Goal: Information Seeking & Learning: Find specific page/section

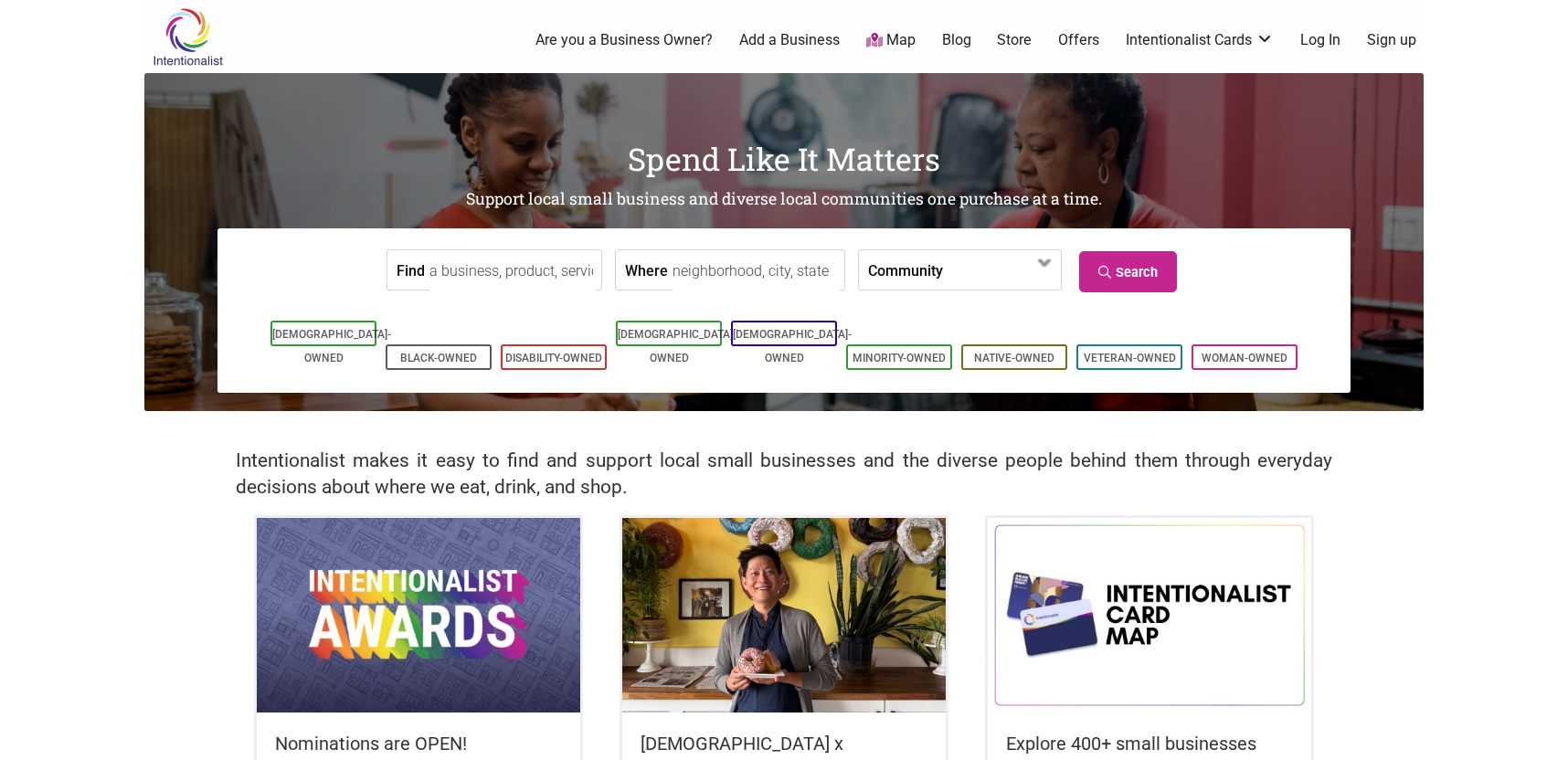
click at [714, 262] on input "Where" at bounding box center [756, 270] width 168 height 41
type input "[STREET_ADDRESS]"
click at [1134, 260] on link "Search" at bounding box center [1128, 271] width 98 height 41
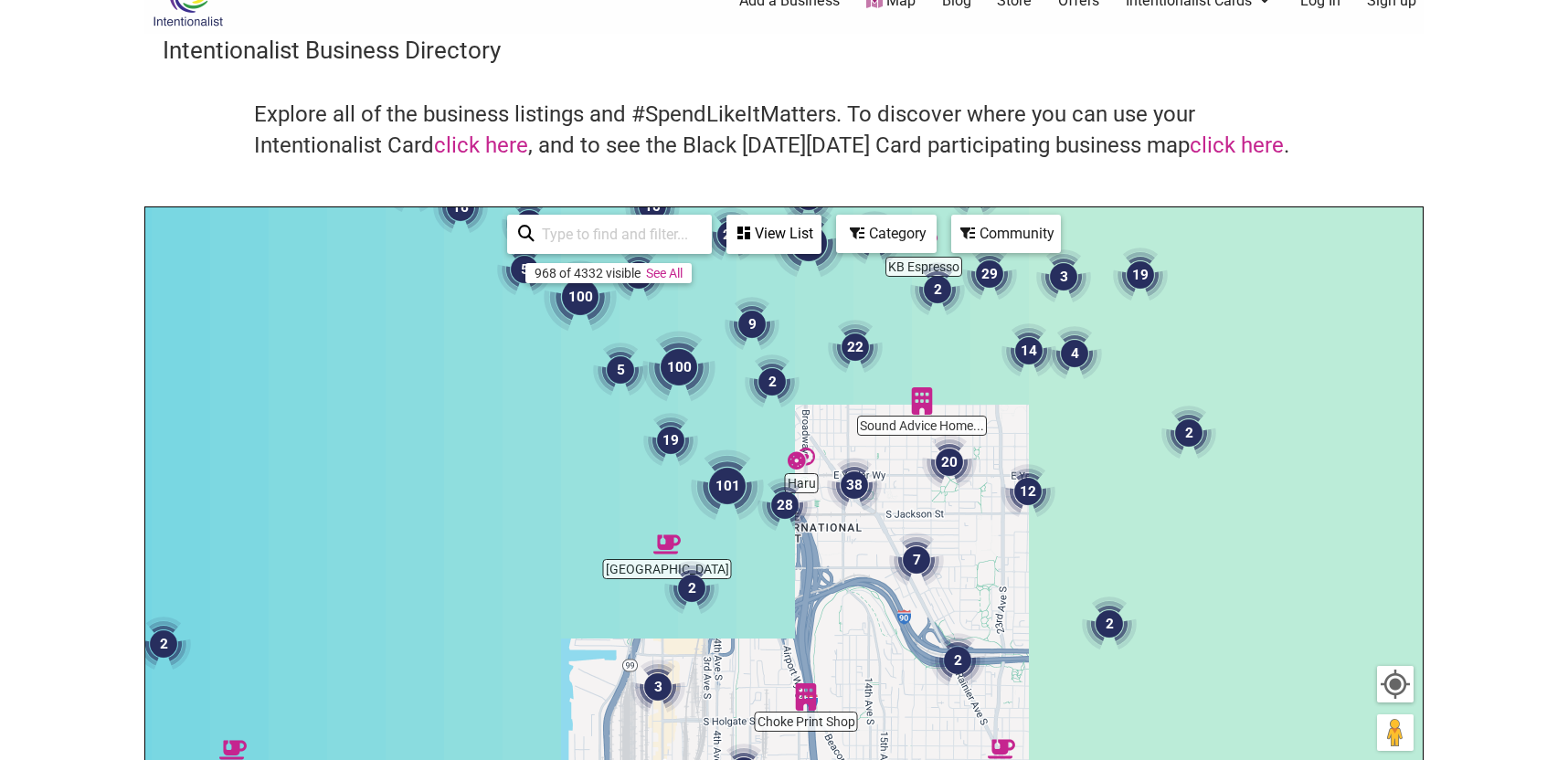
scroll to position [48, 0]
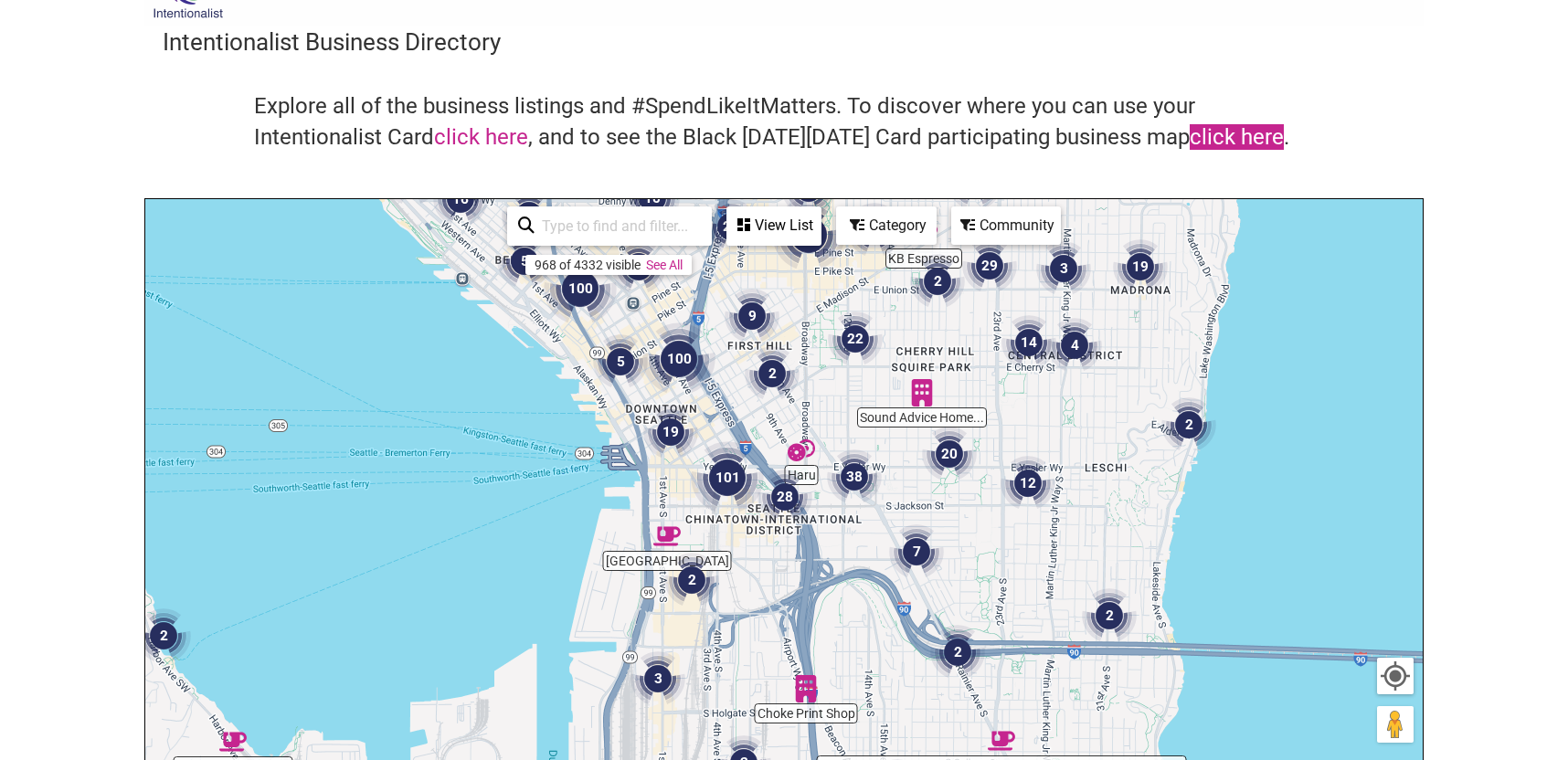
click at [1211, 130] on link "click here" at bounding box center [1236, 136] width 94 height 26
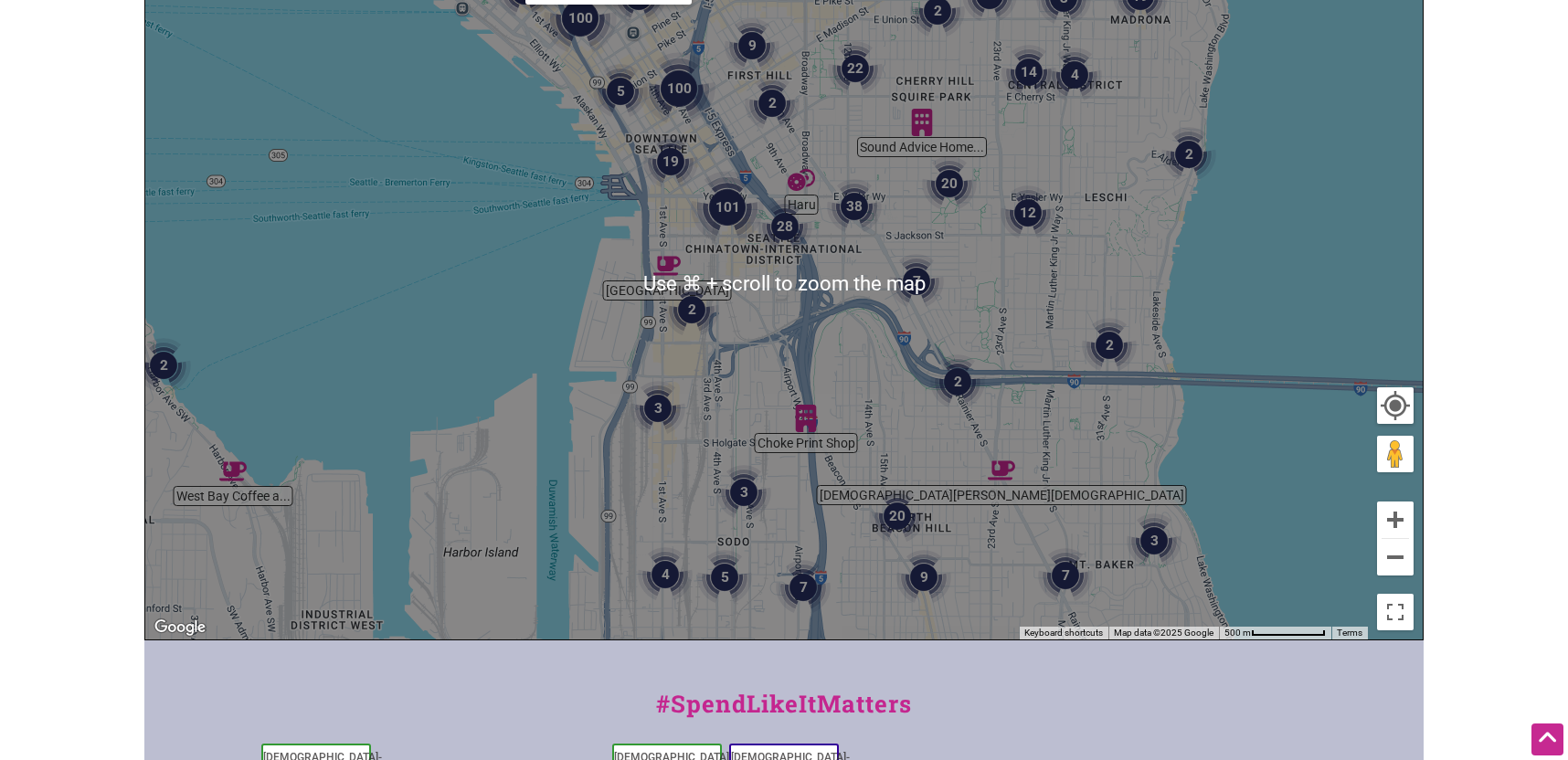
scroll to position [0, 0]
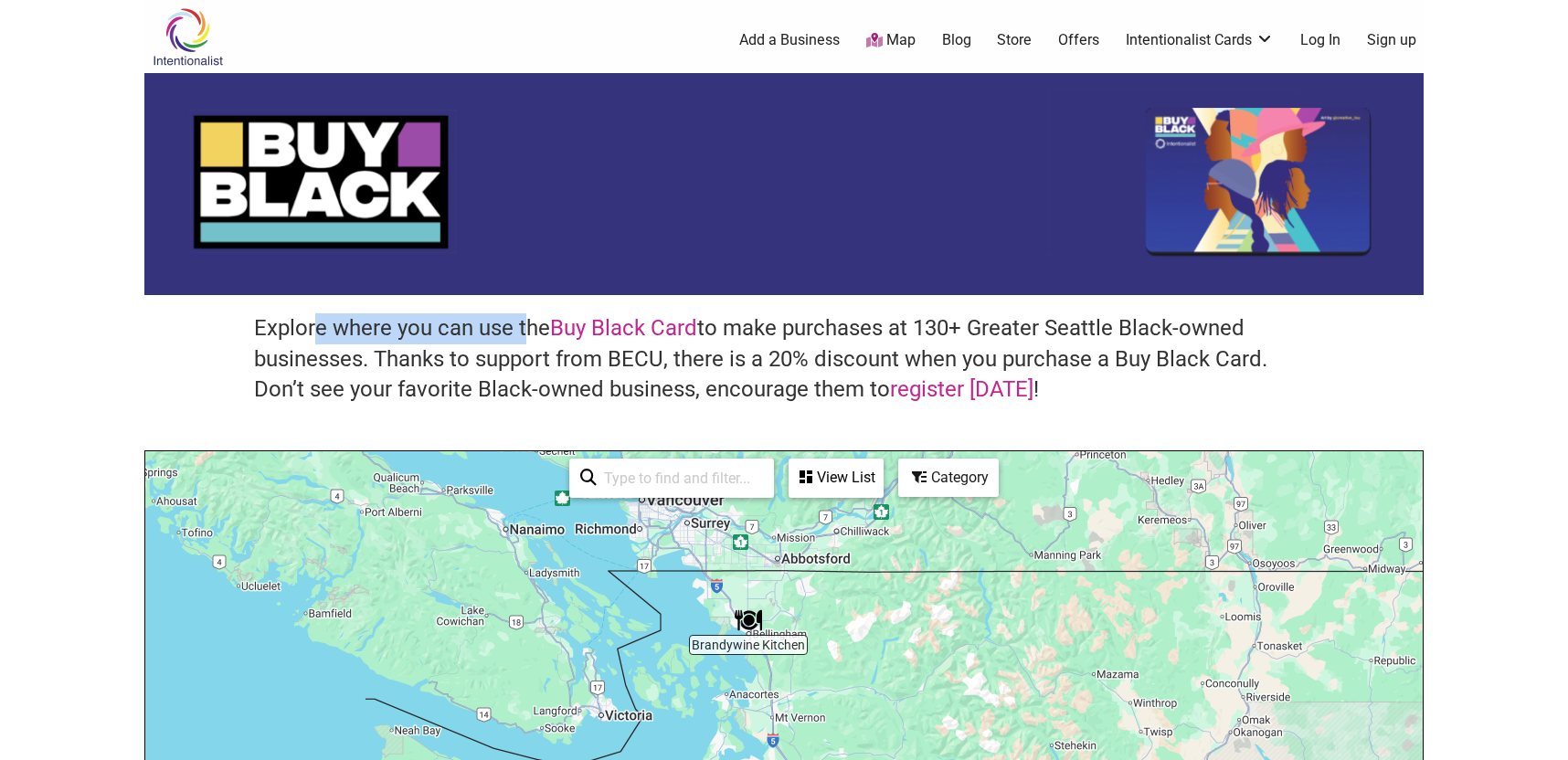
drag, startPoint x: 318, startPoint y: 334, endPoint x: 527, endPoint y: 334, distance: 209.0
click at [528, 334] on h4 "Explore where you can use the Buy Black Card to make purchases at 130+ Greater …" at bounding box center [784, 359] width 1060 height 92
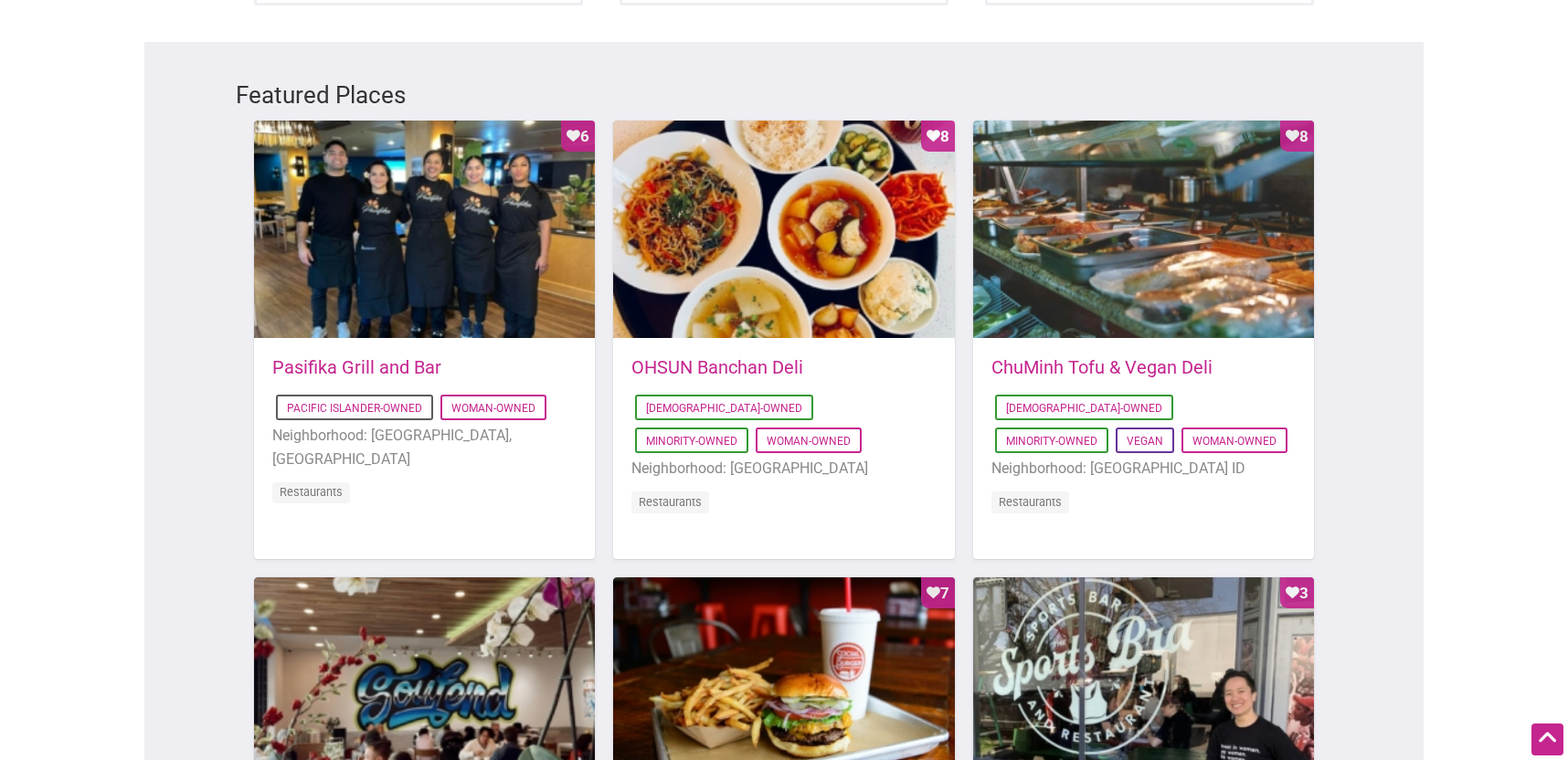
scroll to position [873, 0]
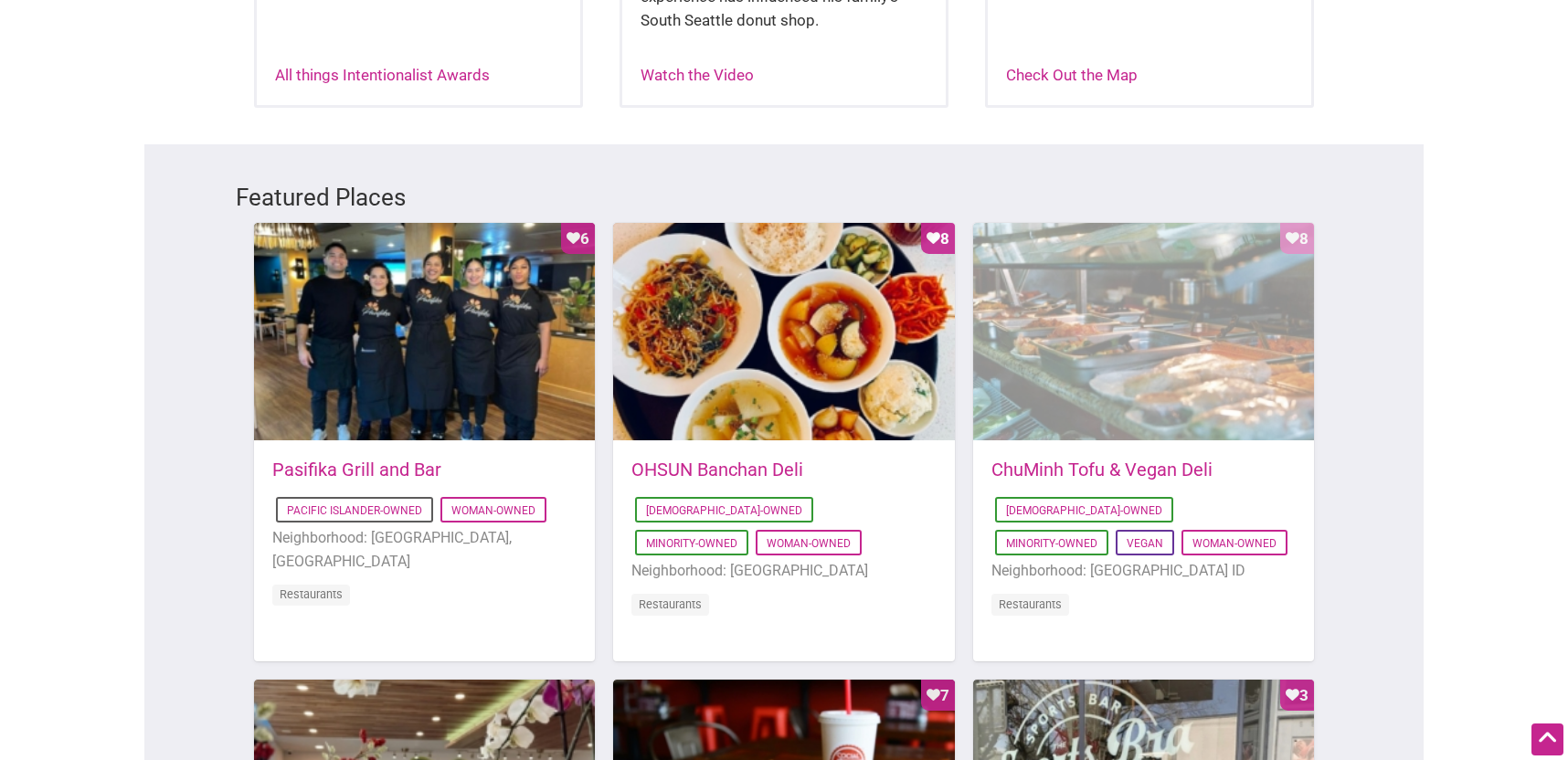
click at [1134, 302] on div "Favorite Count 8" at bounding box center [1144, 332] width 341 height 219
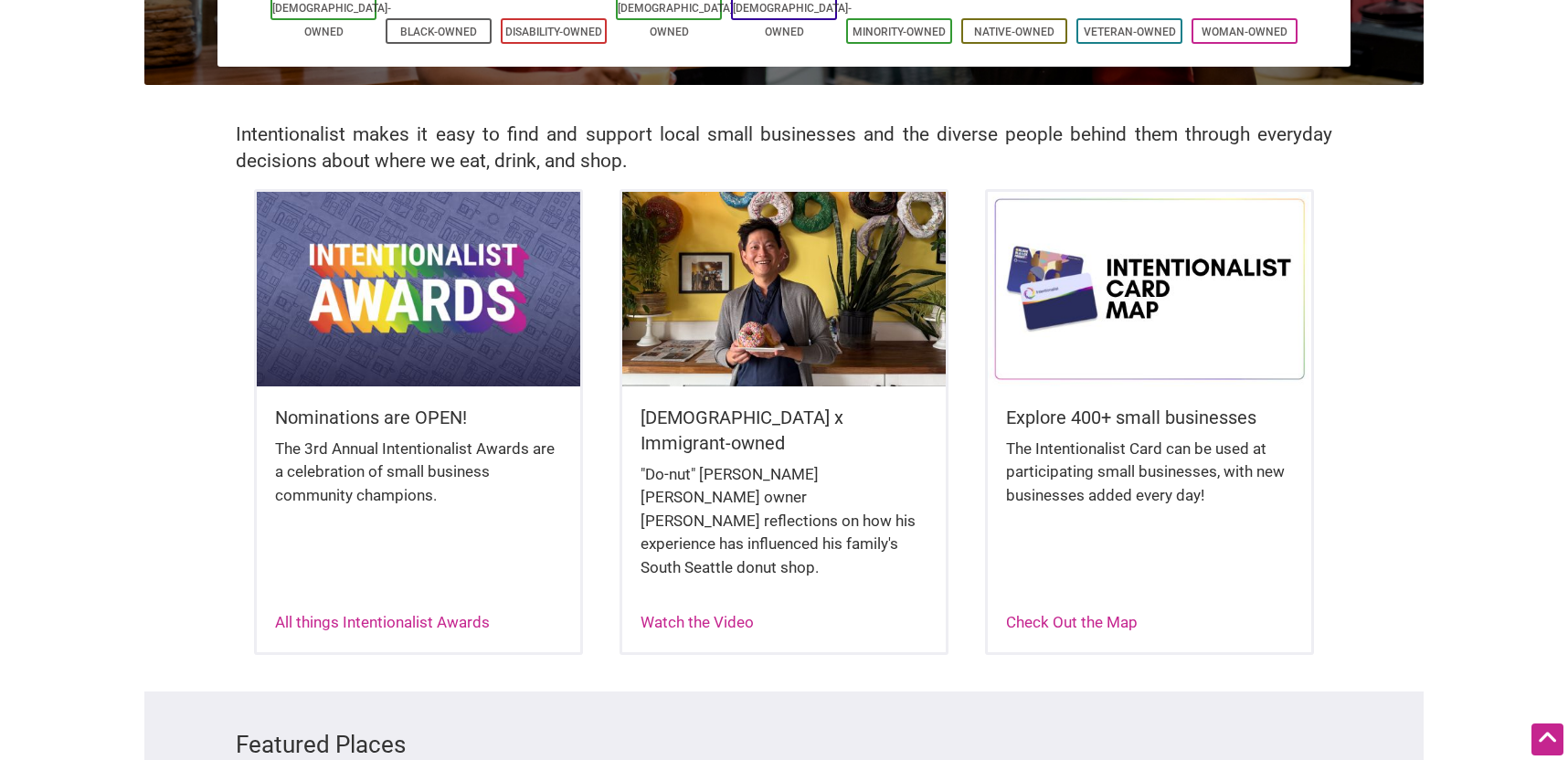
scroll to position [0, 0]
